Goal: Information Seeking & Learning: Learn about a topic

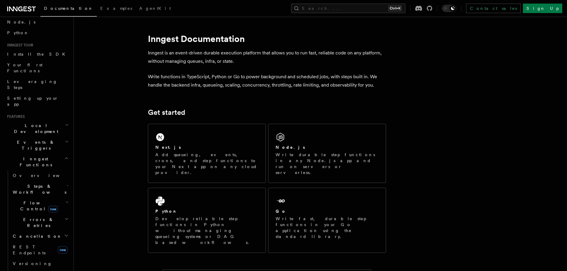
scroll to position [37, 0]
click at [31, 200] on span "Flow Control new" at bounding box center [37, 206] width 55 height 12
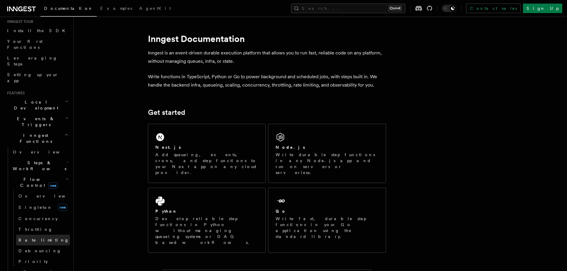
scroll to position [0, 0]
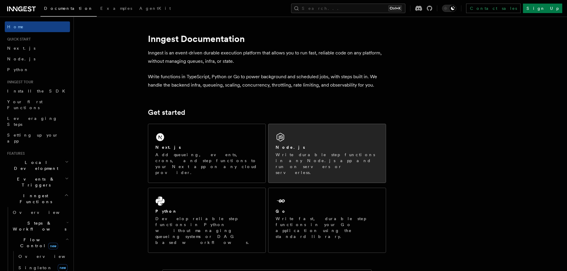
click at [270, 142] on div "Node.js Write durable step functions in any Node.js app and run on servers or s…" at bounding box center [326, 153] width 117 height 59
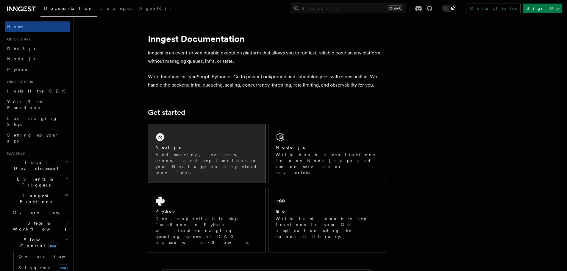
click at [194, 142] on div "Next.js Add queueing, events, crons, and step functions to your Next app on any…" at bounding box center [206, 153] width 117 height 59
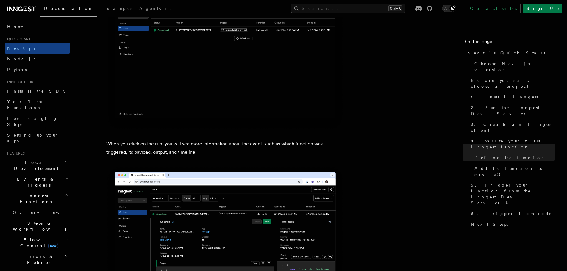
scroll to position [2091, 0]
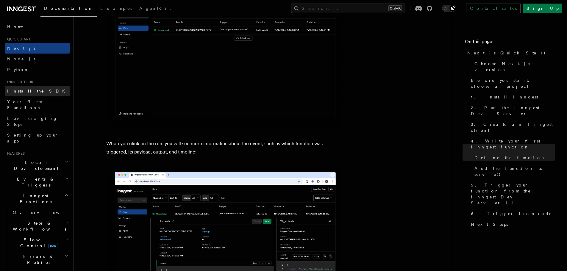
click at [50, 90] on link "Install the SDK" at bounding box center [37, 91] width 65 height 11
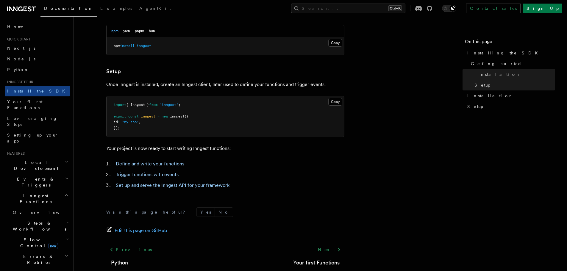
scroll to position [224, 0]
